Goal: Task Accomplishment & Management: Complete application form

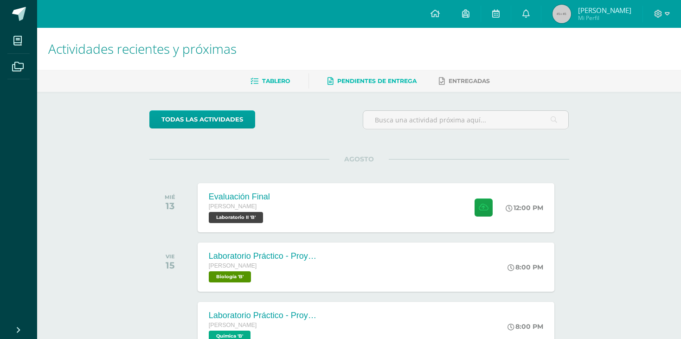
click at [363, 74] on link "Pendientes de entrega" at bounding box center [372, 81] width 89 height 15
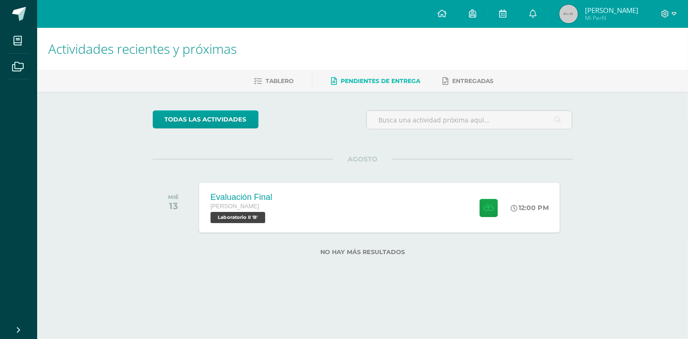
click at [337, 200] on div "Evaluación Final Quinto Bachillerato Laboratorio II 'B' 12:00 PM Evaluación Fin…" at bounding box center [379, 208] width 361 height 50
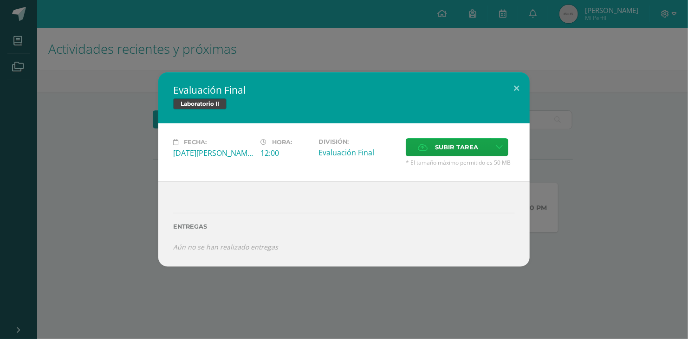
click at [490, 218] on div "Entregas" at bounding box center [344, 223] width 342 height 38
click at [462, 150] on span "Subir tarea" at bounding box center [456, 147] width 43 height 17
click at [0, 0] on input "Subir tarea" at bounding box center [0, 0] width 0 height 0
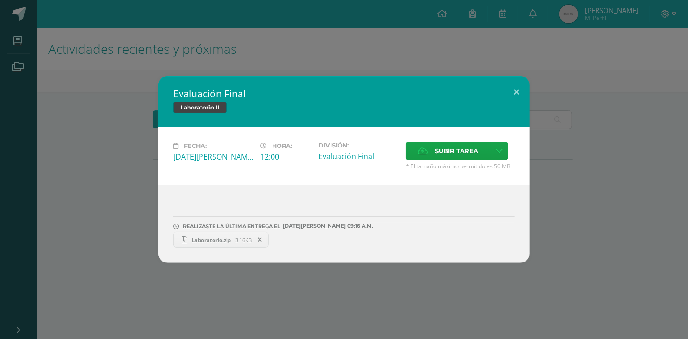
click at [272, 24] on div "Evaluación Final Laboratorio II Fecha: Miércoles 13 de Agosto Hora: 12:00 Divis…" at bounding box center [344, 169] width 688 height 339
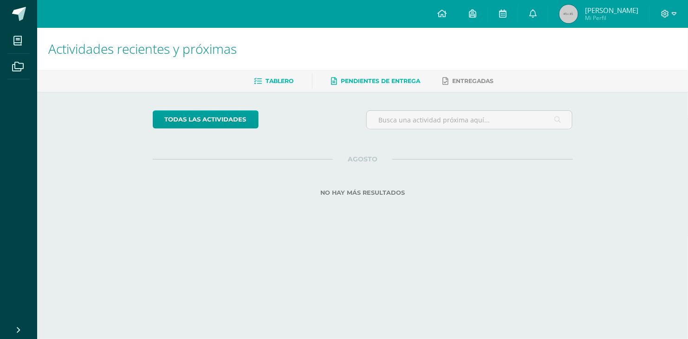
click at [274, 86] on link "Tablero" at bounding box center [273, 81] width 39 height 15
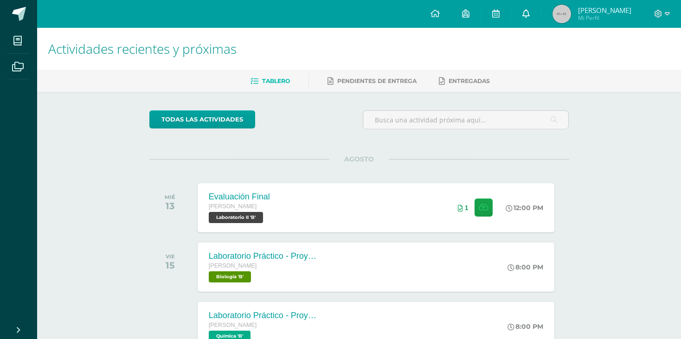
click at [530, 16] on icon at bounding box center [526, 13] width 7 height 8
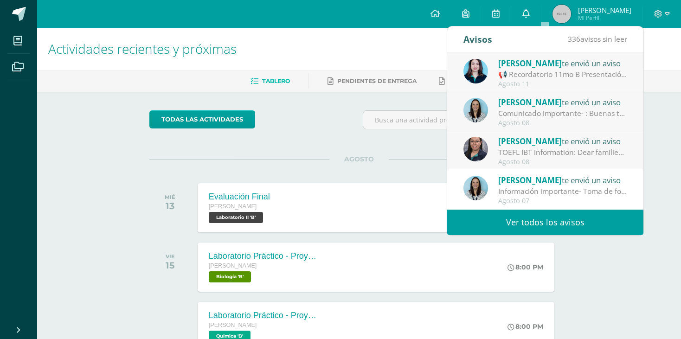
click at [530, 16] on icon at bounding box center [526, 13] width 7 height 8
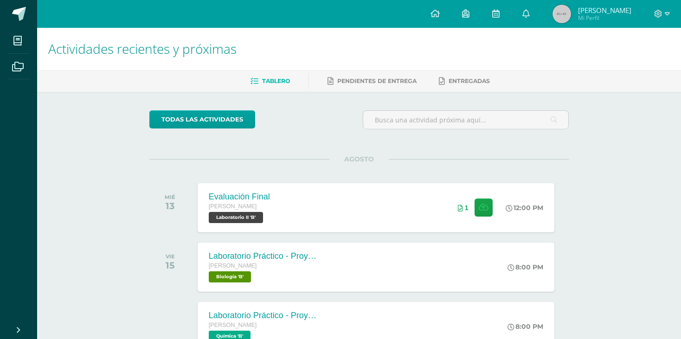
click at [355, 48] on h1 "Actividades recientes y próximas" at bounding box center [359, 49] width 622 height 42
